Goal: Check status

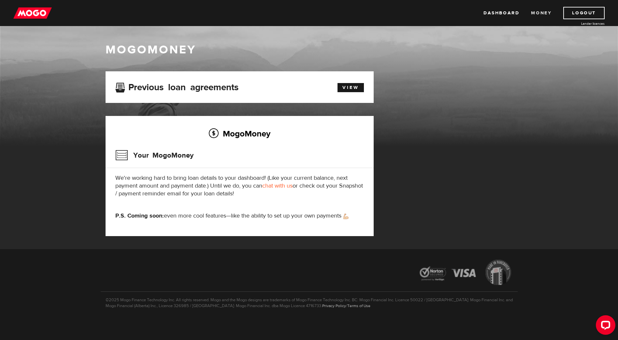
click at [541, 14] on link "Money" at bounding box center [541, 13] width 21 height 12
click at [355, 86] on link "View" at bounding box center [350, 87] width 26 height 9
click at [351, 85] on link "View" at bounding box center [350, 87] width 26 height 9
